Goal: Information Seeking & Learning: Learn about a topic

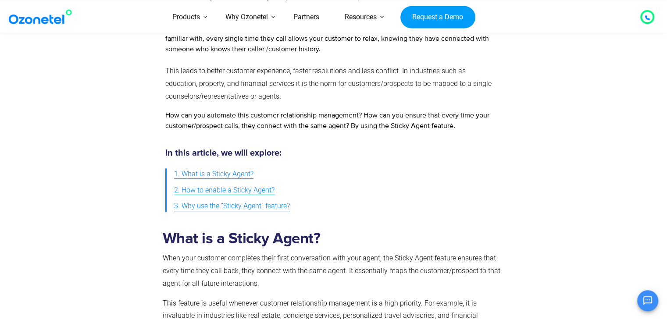
scroll to position [331, 0]
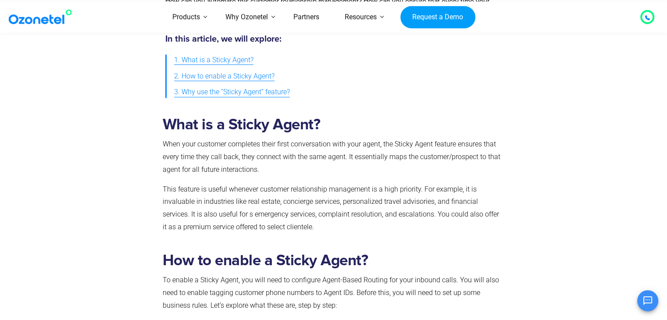
click at [204, 61] on span "1. What is a Sticky Agent?" at bounding box center [213, 60] width 79 height 13
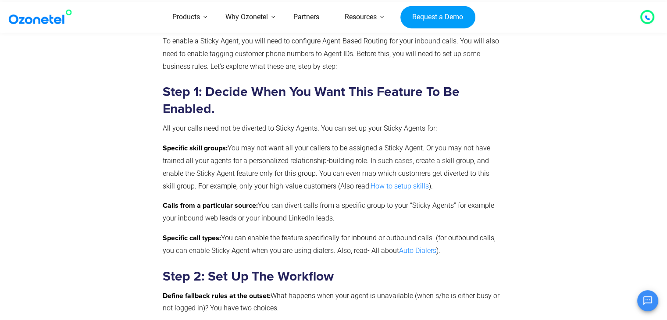
scroll to position [569, 0]
click at [644, 15] on div at bounding box center [647, 17] width 11 height 11
click at [650, 13] on div at bounding box center [647, 17] width 11 height 11
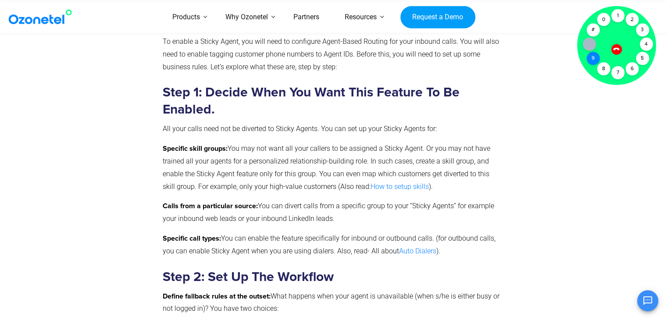
click at [596, 62] on div "9" at bounding box center [592, 58] width 13 height 13
click at [640, 30] on div "3" at bounding box center [642, 30] width 13 height 13
click at [631, 18] on div "2" at bounding box center [631, 19] width 13 height 13
click at [635, 18] on div "2" at bounding box center [631, 19] width 13 height 13
click at [638, 25] on div "3" at bounding box center [642, 30] width 13 height 13
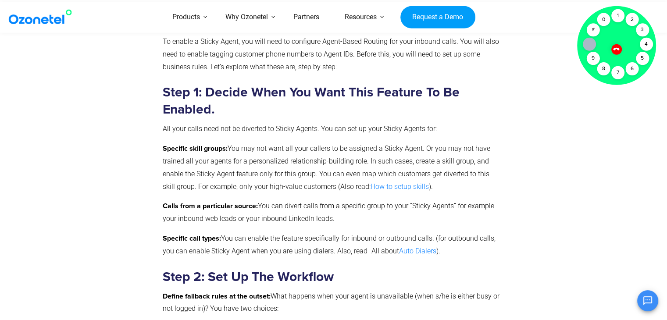
click at [587, 45] on icon at bounding box center [589, 44] width 7 height 7
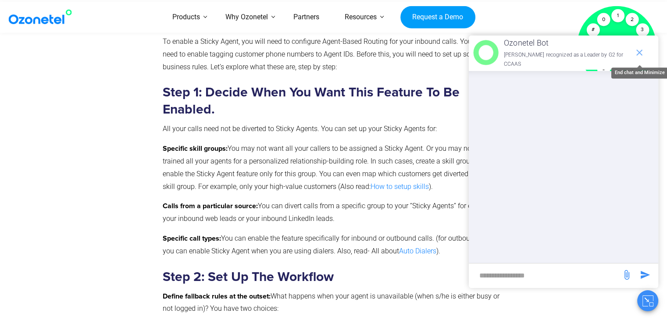
click at [642, 50] on icon "end chat or minimize" at bounding box center [639, 52] width 11 height 11
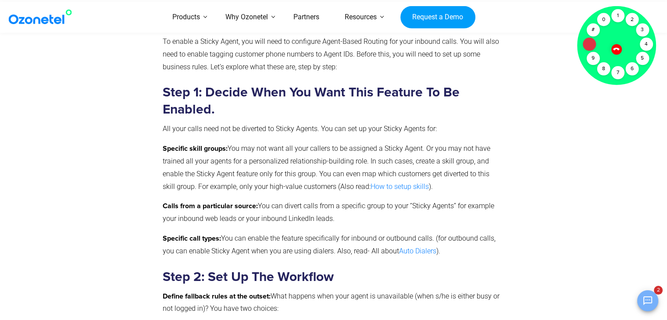
click at [642, 299] on icon "Open chat" at bounding box center [647, 300] width 11 height 11
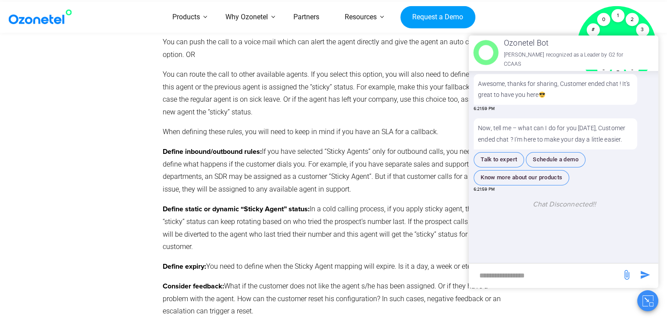
scroll to position [905, 0]
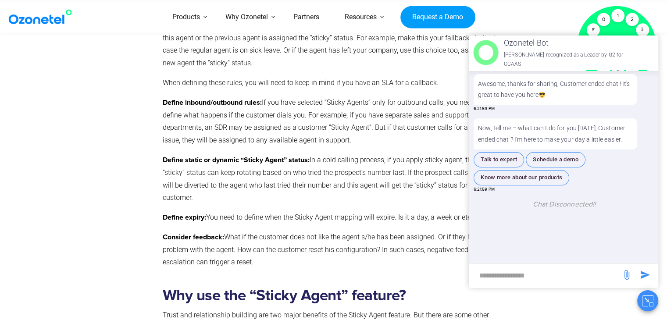
click at [427, 144] on p "Define inbound/outbound rules: If you have selected “Sticky Agents” only for ou…" at bounding box center [332, 121] width 338 height 50
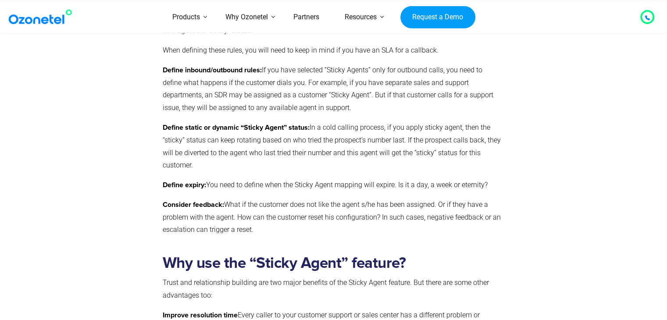
scroll to position [1011, 0]
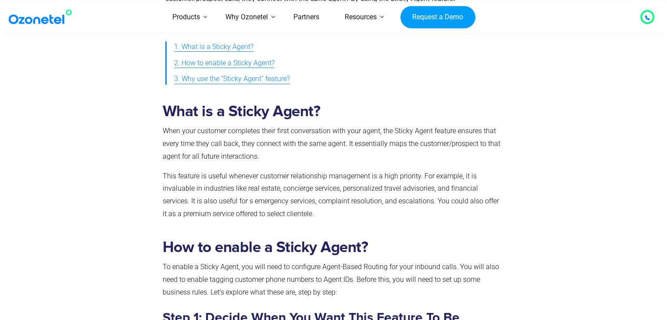
scroll to position [332, 0]
